Goal: Transaction & Acquisition: Download file/media

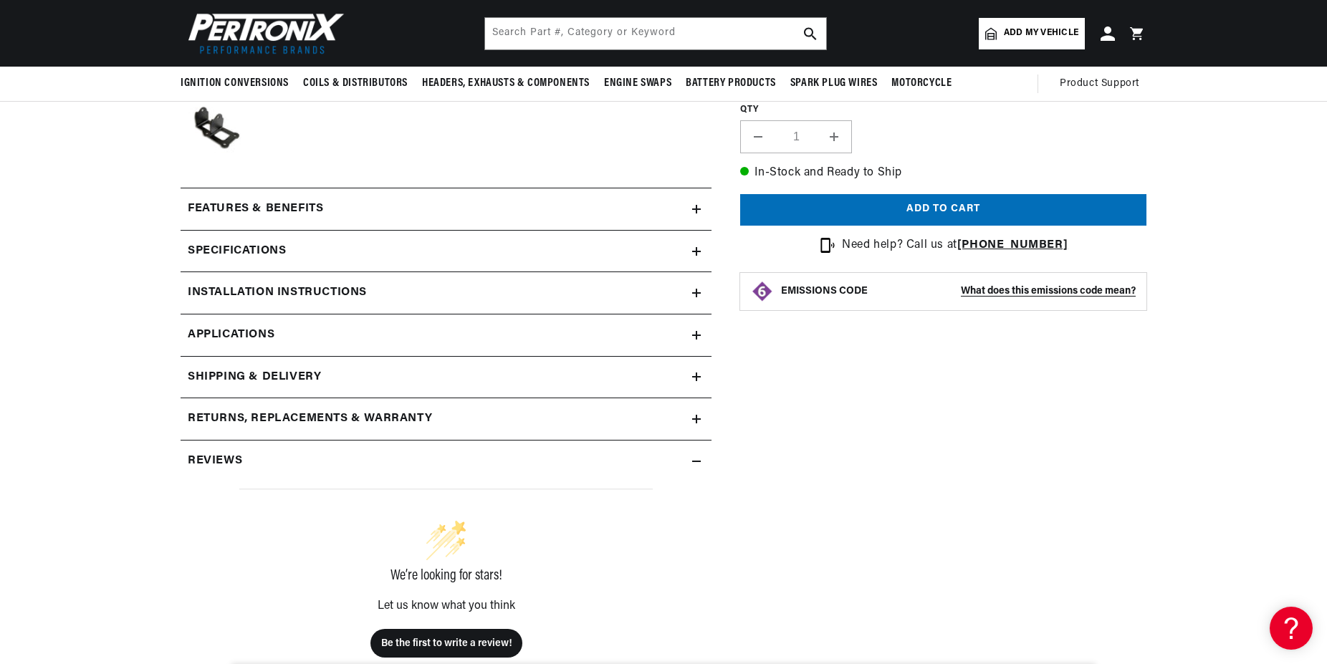
click at [696, 210] on icon at bounding box center [696, 209] width 0 height 9
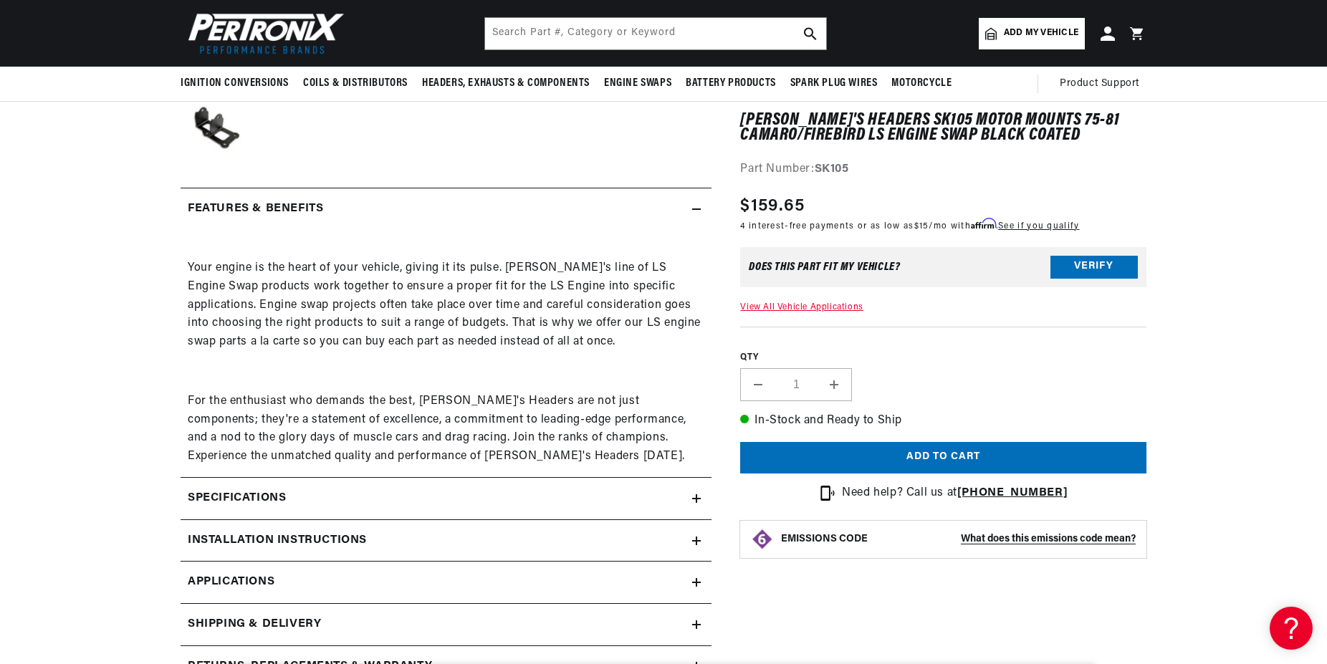
scroll to position [0, 434]
click at [697, 210] on icon at bounding box center [696, 209] width 9 height 9
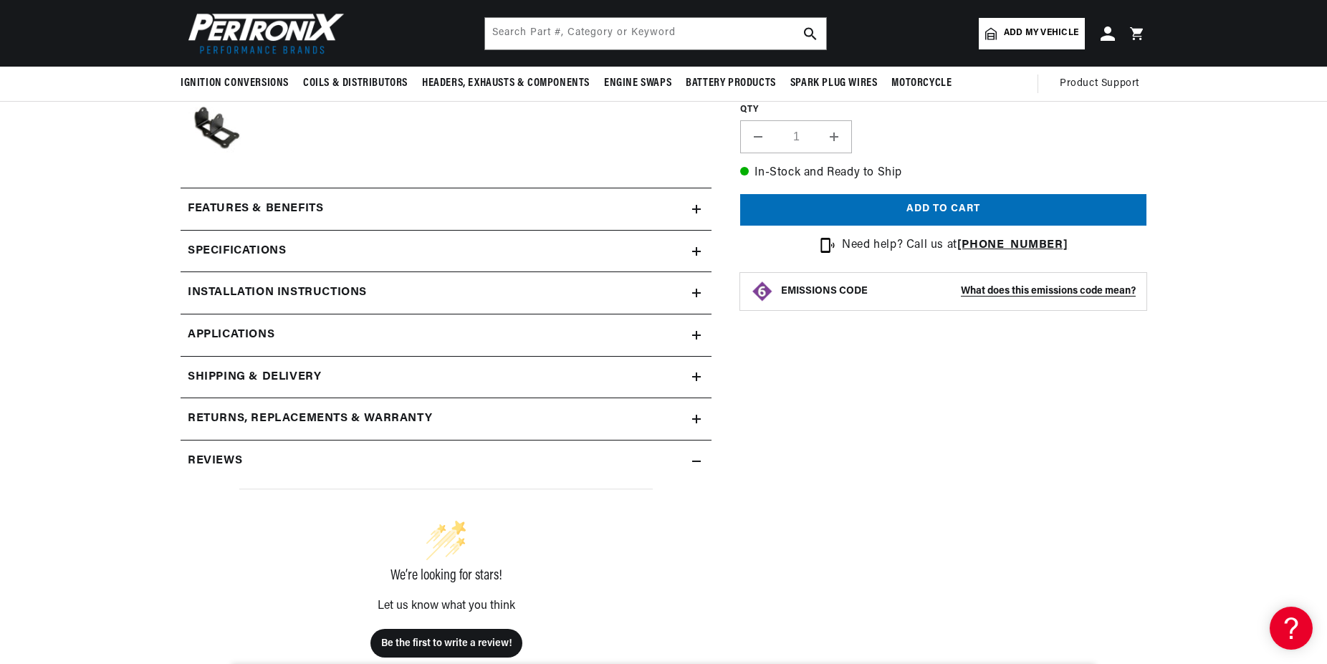
click at [697, 256] on summary "Specifications" at bounding box center [446, 252] width 531 height 42
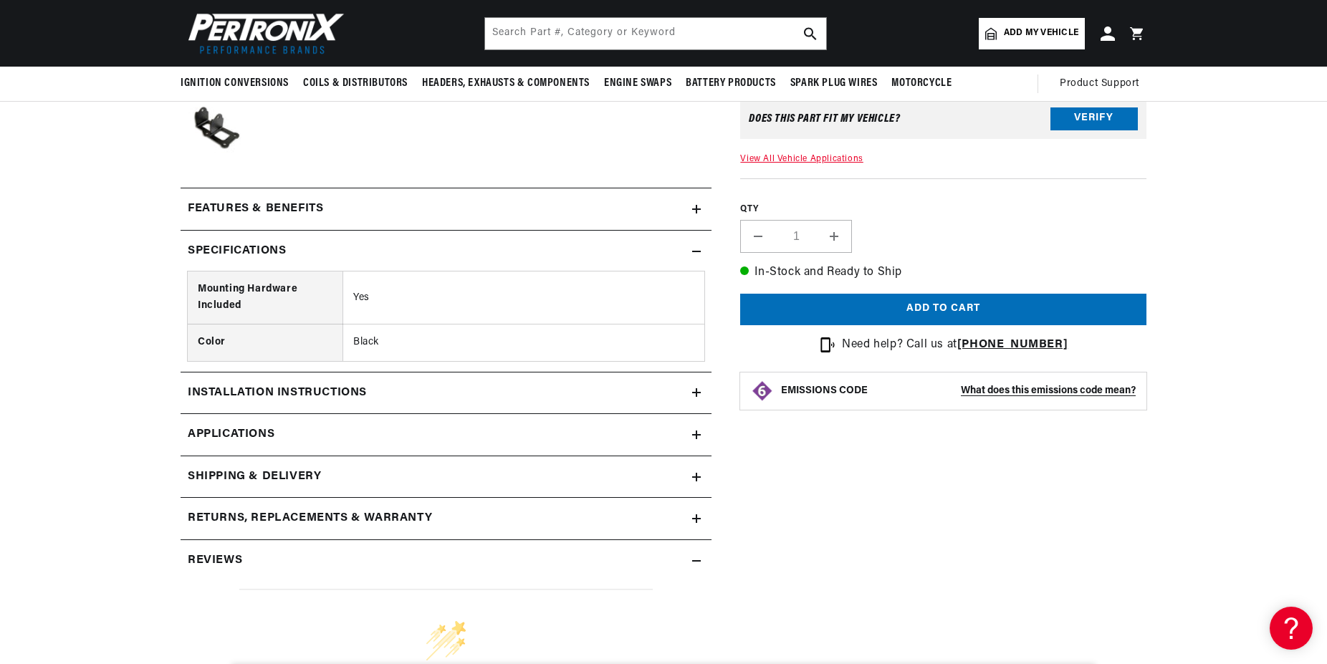
click at [697, 256] on summary "Specifications" at bounding box center [446, 252] width 531 height 42
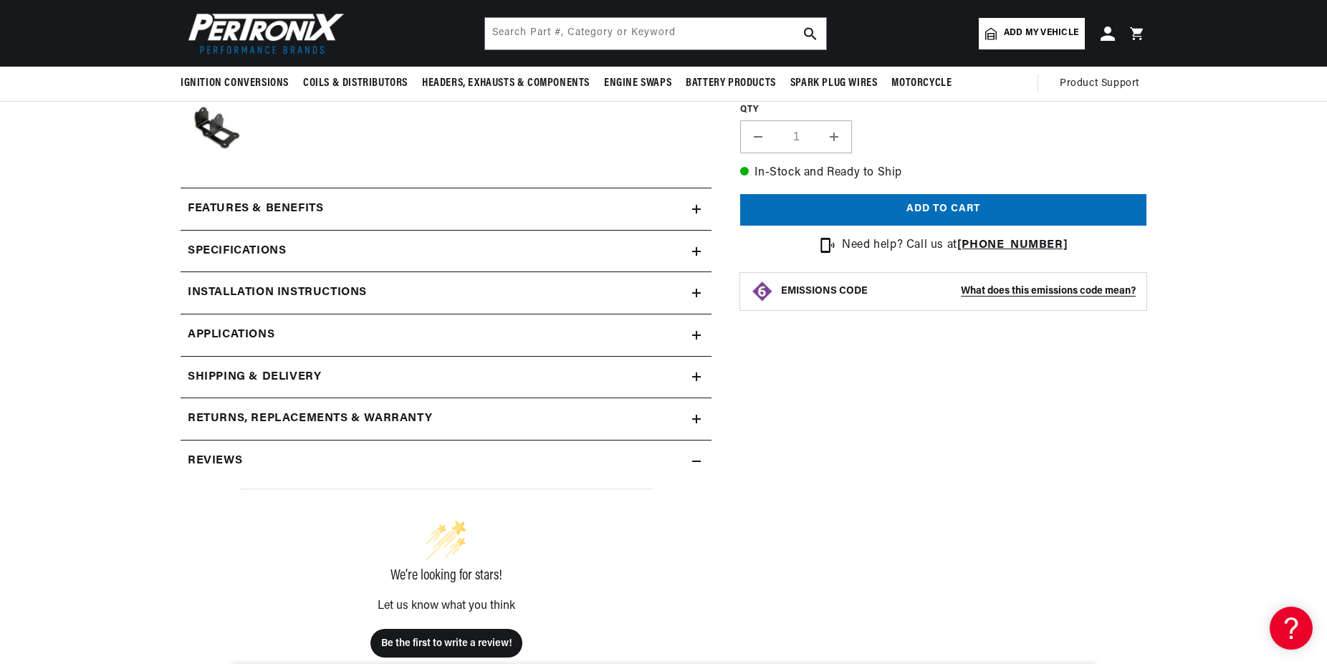
click at [696, 292] on icon at bounding box center [696, 293] width 0 height 9
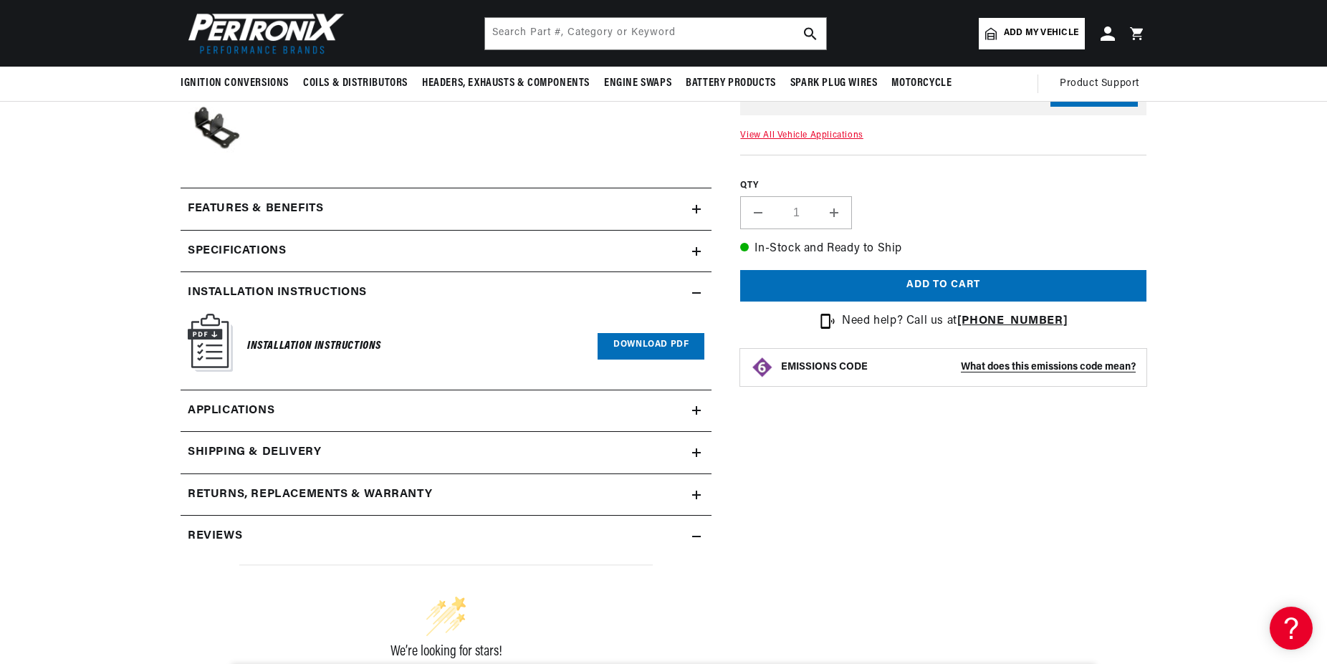
click at [221, 345] on img at bounding box center [210, 343] width 45 height 58
click at [630, 355] on link "Download PDF" at bounding box center [650, 346] width 107 height 27
